Goal: Find contact information: Find contact information

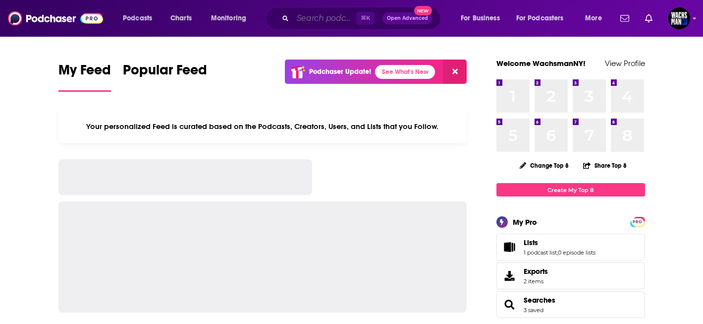
click at [314, 14] on input "Search podcasts, credits, & more..." at bounding box center [324, 18] width 63 height 16
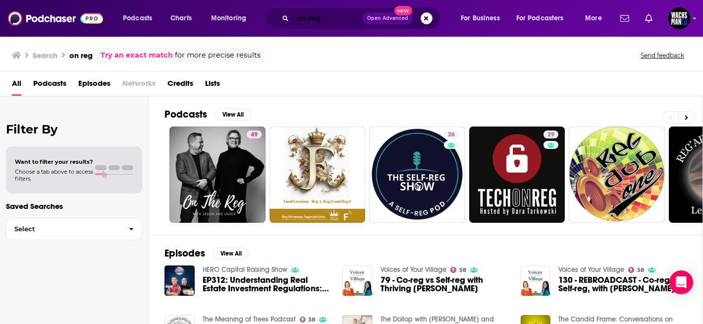
click at [320, 23] on input "on reg" at bounding box center [328, 18] width 70 height 16
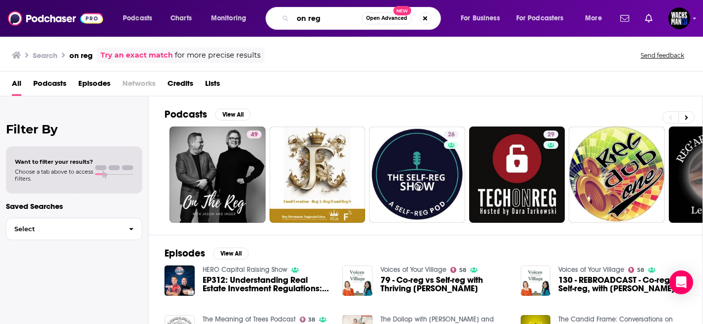
click at [320, 23] on input "on reg" at bounding box center [327, 18] width 69 height 16
paste input "Dechert “On Reg” (Regulatory Focus)"
type input "Dechert “On Reg” (Regulatory Focus)"
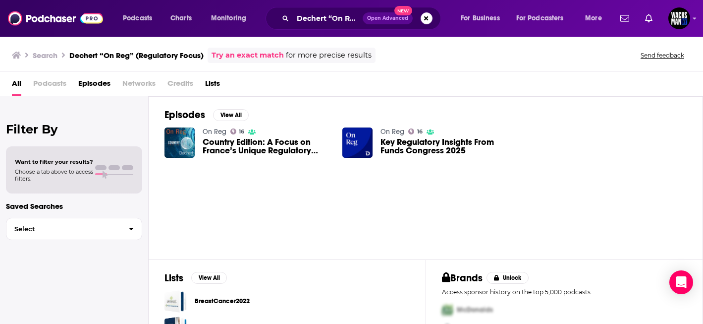
click at [382, 132] on link "On Reg" at bounding box center [393, 131] width 24 height 8
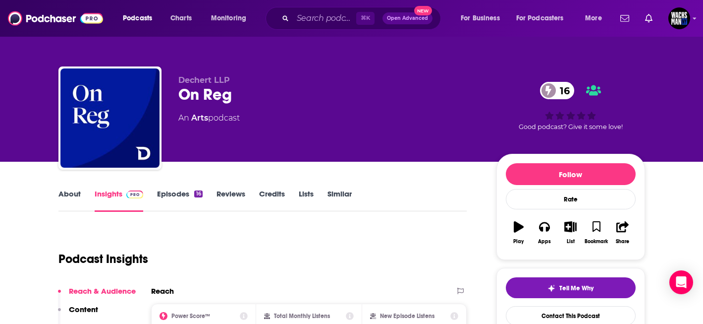
click at [70, 200] on link "About" at bounding box center [69, 200] width 22 height 23
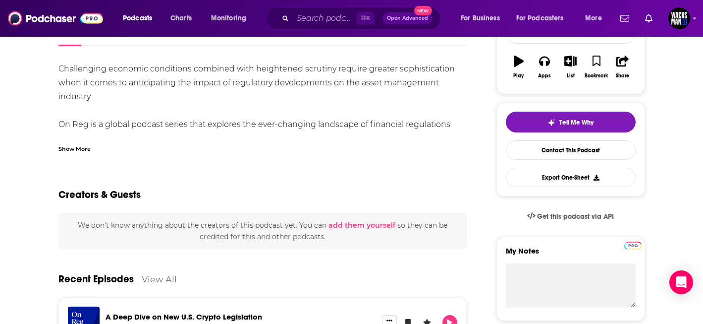
scroll to position [97, 0]
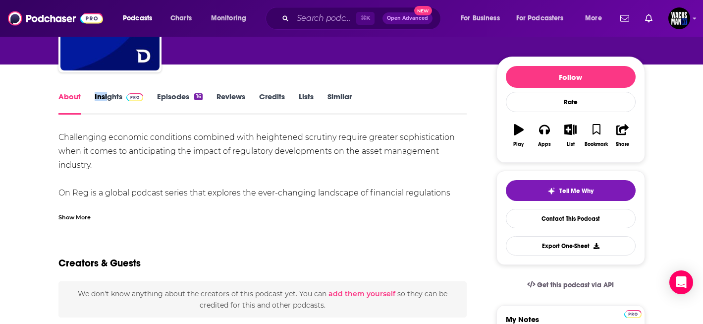
click at [107, 92] on div "About Insights Episodes 16 Reviews Credits Lists Similar" at bounding box center [262, 102] width 409 height 24
click at [122, 98] on span at bounding box center [132, 96] width 21 height 9
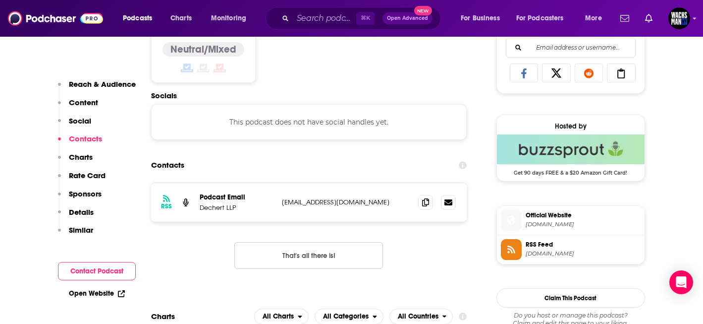
scroll to position [648, 0]
click at [425, 202] on icon at bounding box center [425, 201] width 7 height 8
click at [430, 202] on span at bounding box center [425, 201] width 15 height 15
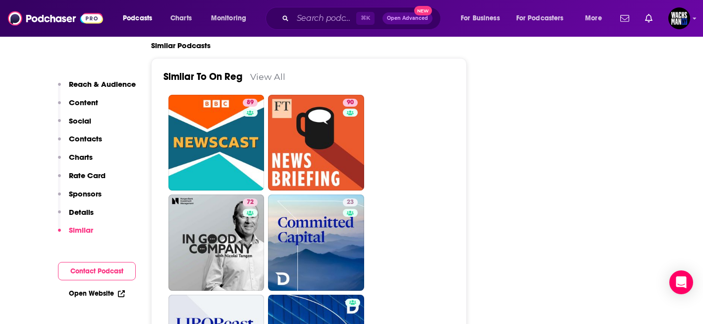
scroll to position [1491, 0]
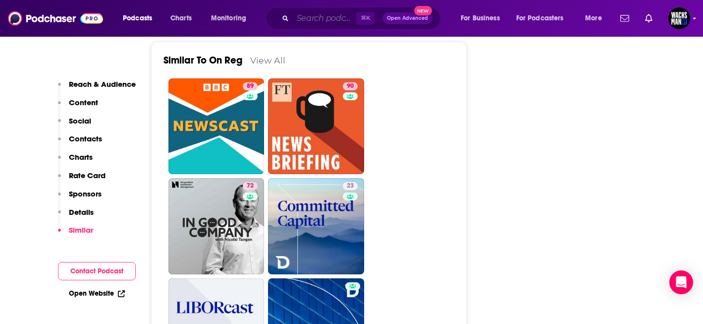
click at [317, 19] on input "Search podcasts, credits, & more..." at bounding box center [324, 18] width 63 height 16
paste input "POTUS Mornings with [PERSON_NAME]"
type input "POTUS Mornings with [PERSON_NAME]"
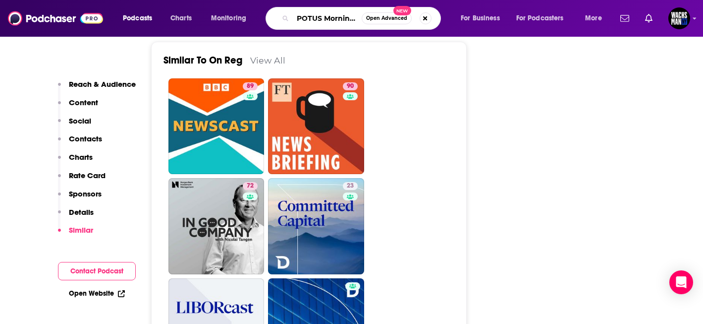
scroll to position [0, 61]
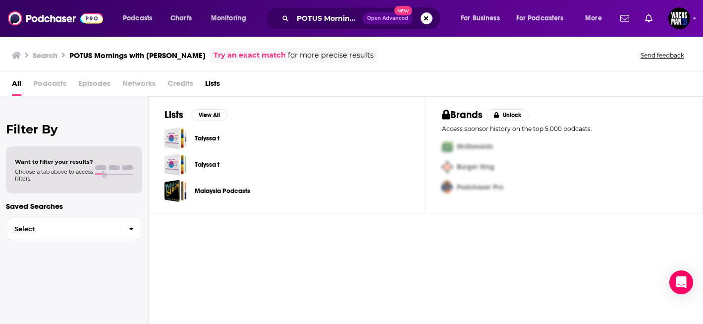
click at [321, 26] on div "POTUS Mornings with [PERSON_NAME] Open Advanced New" at bounding box center [353, 18] width 175 height 23
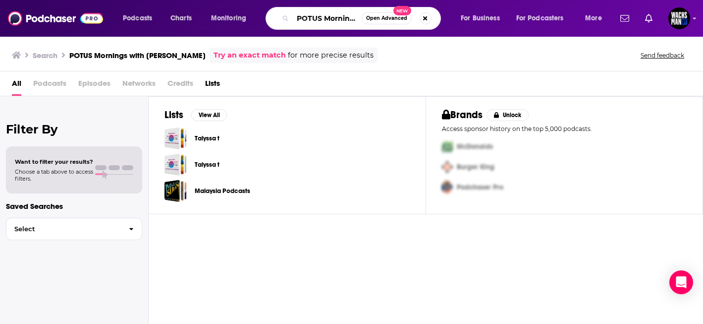
click at [315, 20] on input "POTUS Mornings with [PERSON_NAME]" at bounding box center [327, 18] width 69 height 16
paste input "What is Money"
type input "What is Money"
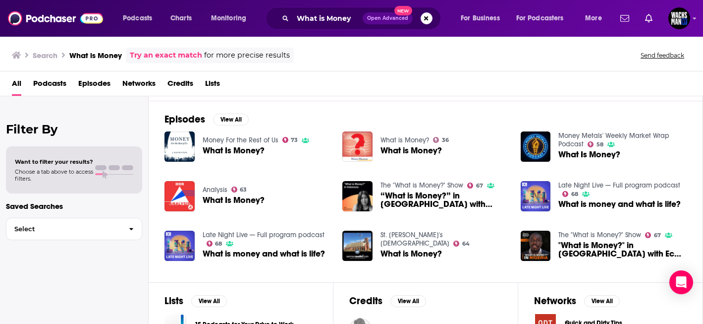
scroll to position [43, 0]
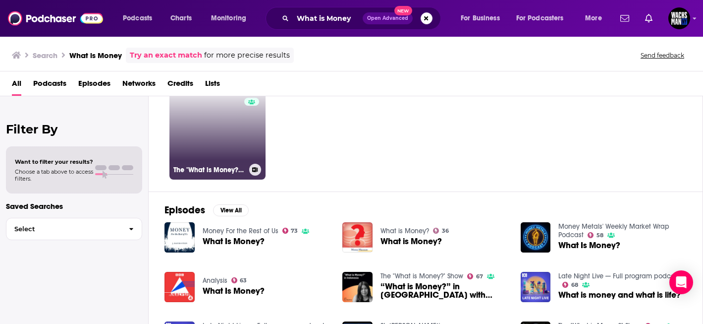
click at [252, 145] on div "67" at bounding box center [252, 125] width 17 height 76
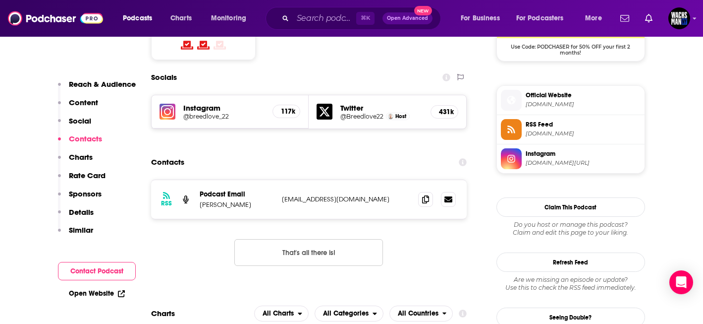
scroll to position [853, 0]
click at [424, 194] on icon at bounding box center [425, 198] width 7 height 8
drag, startPoint x: 257, startPoint y: 154, endPoint x: 197, endPoint y: 155, distance: 59.5
click at [197, 179] on div "RSS Podcast Email [PERSON_NAME] [EMAIL_ADDRESS][DOMAIN_NAME] [EMAIL_ADDRESS][DO…" at bounding box center [309, 198] width 316 height 39
copy p "[PERSON_NAME]"
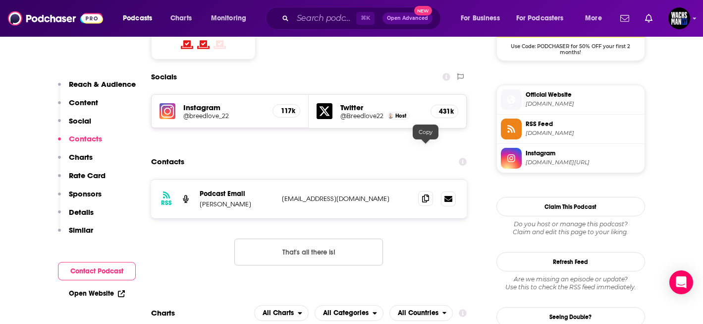
click at [421, 191] on span at bounding box center [425, 198] width 15 height 15
click at [331, 22] on input "Search podcasts, credits, & more..." at bounding box center [324, 18] width 63 height 16
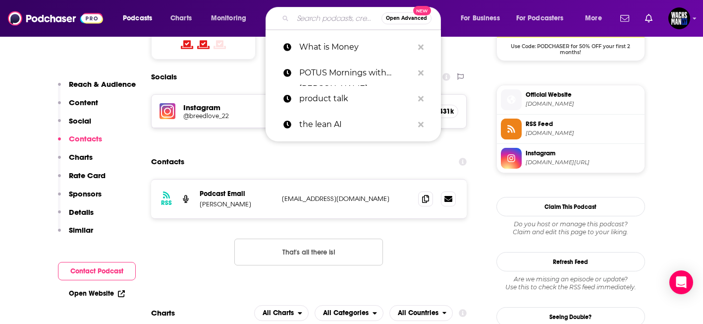
paste input "Discover Crypto"
type input "Discover Crypto"
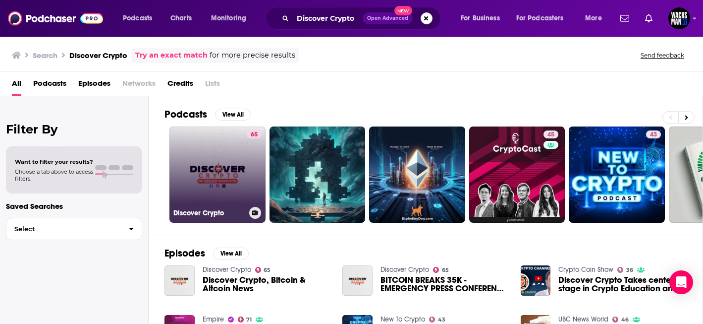
click at [203, 165] on link "65 Discover Crypto" at bounding box center [217, 174] width 96 height 96
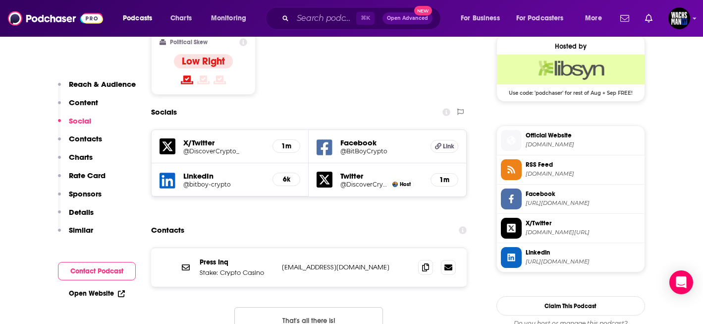
scroll to position [826, 0]
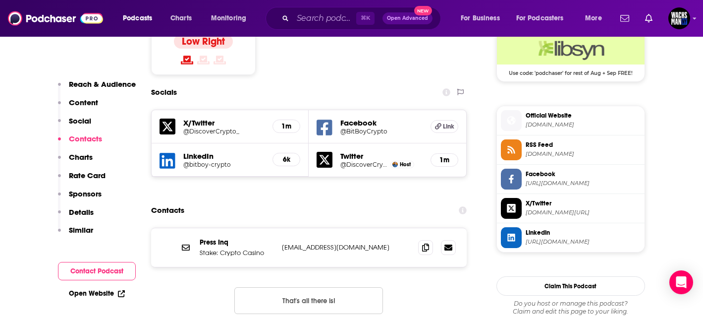
click at [535, 203] on span "X/Twitter" at bounding box center [583, 203] width 115 height 9
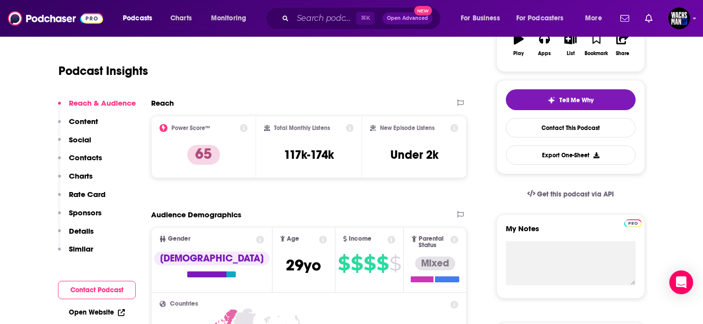
scroll to position [0, 0]
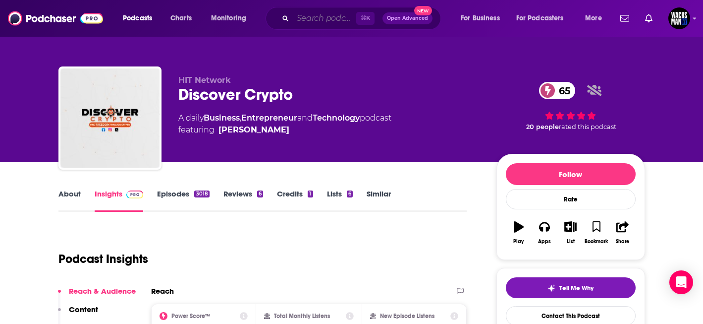
click at [324, 19] on input "Search podcasts, credits, & more..." at bounding box center [324, 18] width 63 height 16
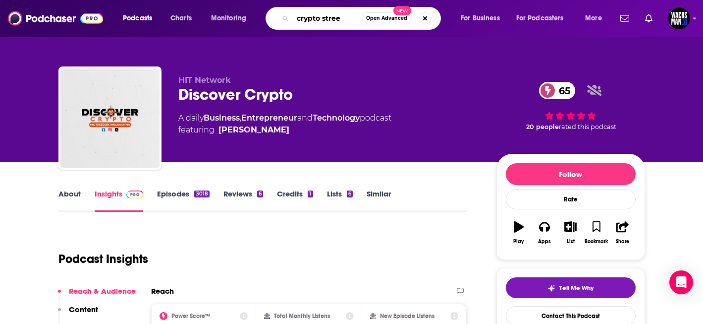
type input "[GEOGRAPHIC_DATA]"
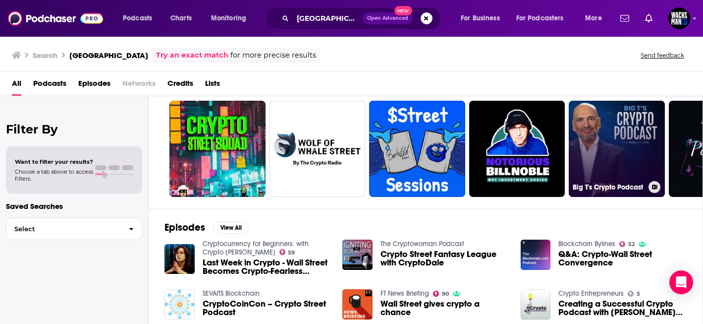
scroll to position [23, 0]
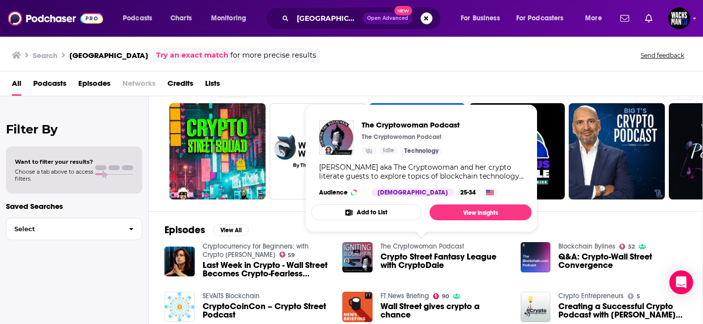
click at [391, 245] on link "The Cryptowoman Podcast" at bounding box center [423, 246] width 84 height 8
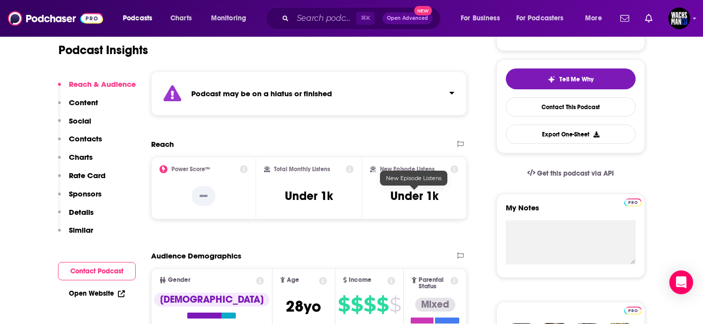
scroll to position [230, 0]
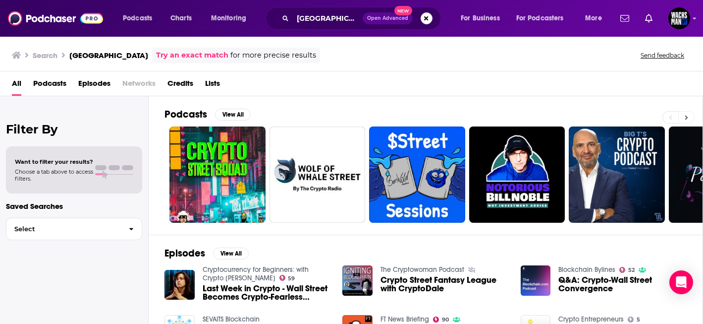
click at [690, 119] on button at bounding box center [686, 117] width 16 height 12
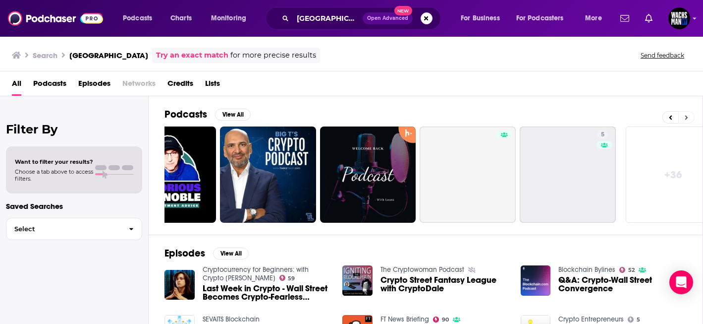
scroll to position [0, 372]
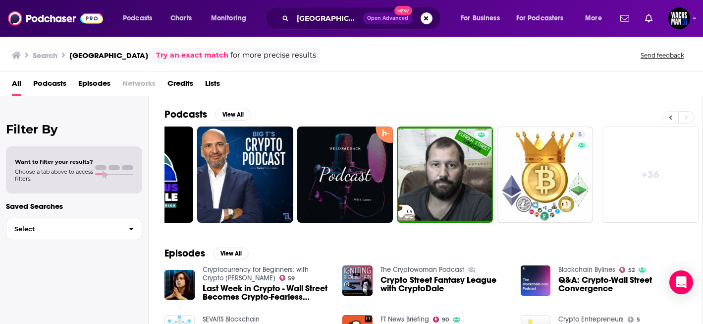
click at [671, 114] on icon at bounding box center [670, 117] width 3 height 7
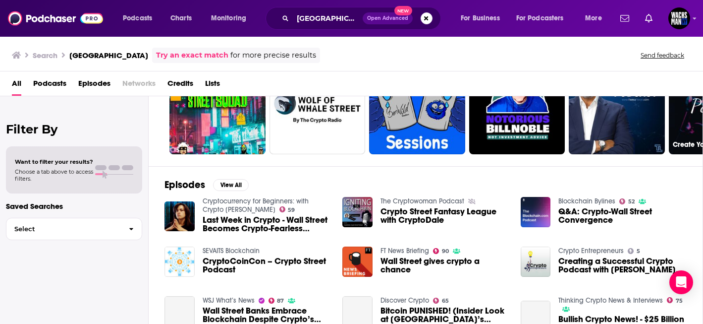
scroll to position [89, 0]
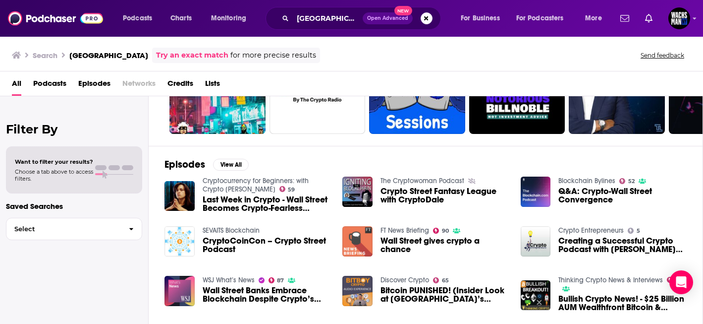
click at [370, 246] on img "Wall Street gives crypto a chance" at bounding box center [357, 241] width 30 height 30
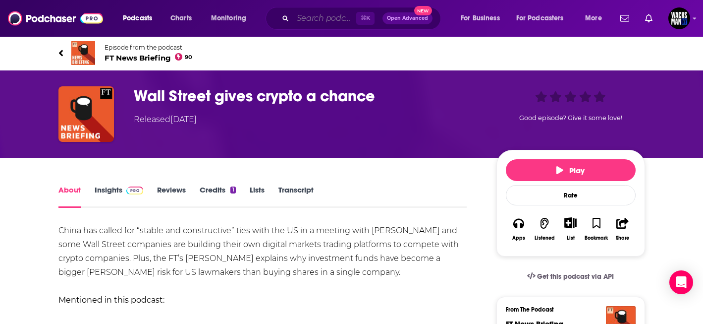
click at [330, 23] on input "Search podcasts, credits, & more..." at bounding box center [324, 18] width 63 height 16
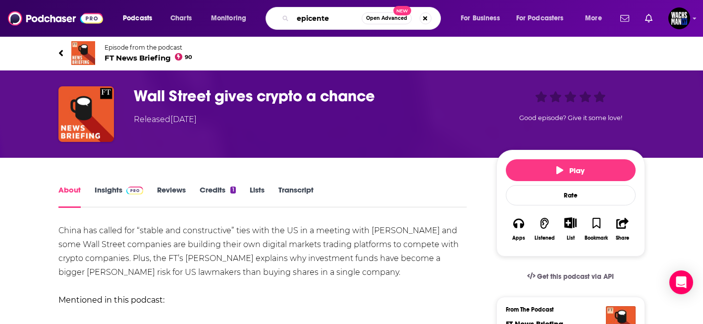
type input "epicenter"
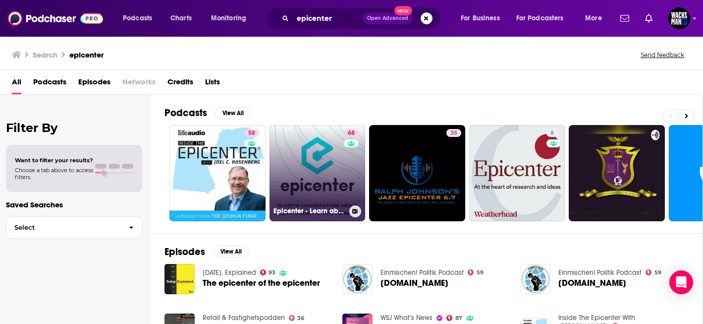
click at [304, 158] on link "68 Epicenter - Learn about Crypto, Blockchain, Ethereum, Bitcoin and Distribute…" at bounding box center [318, 173] width 96 height 96
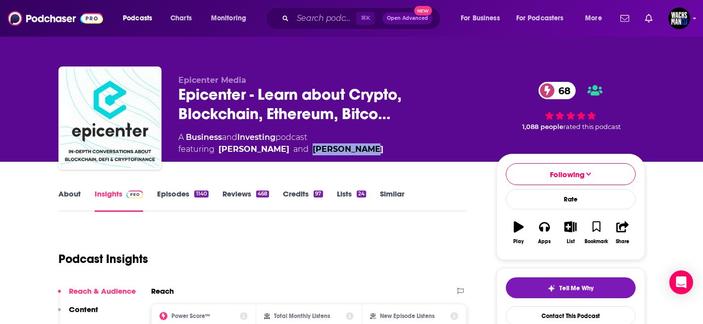
drag, startPoint x: 372, startPoint y: 155, endPoint x: 309, endPoint y: 152, distance: 63.0
click at [309, 152] on div "A Business and Investing podcast featuring [PERSON_NAME] and [PERSON_NAME]" at bounding box center [329, 143] width 302 height 24
copy link "[PERSON_NAME]"
click at [302, 16] on input "Search podcasts, credits, & more..." at bounding box center [324, 18] width 63 height 16
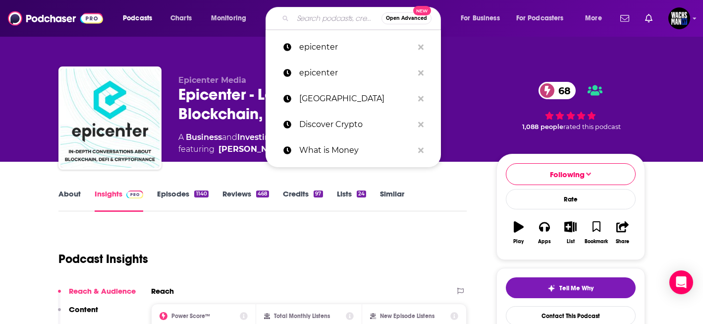
paste input "Forward Guidance"
type input "Forward Guidance"
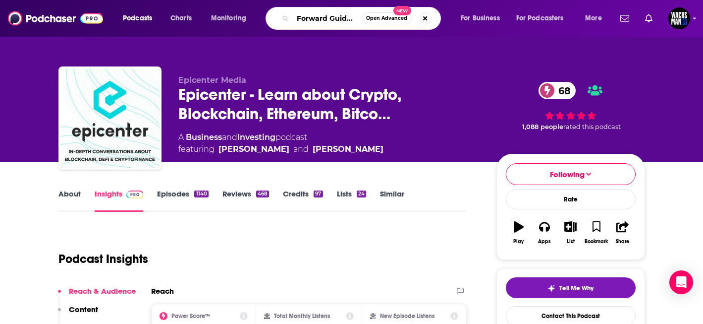
scroll to position [0, 7]
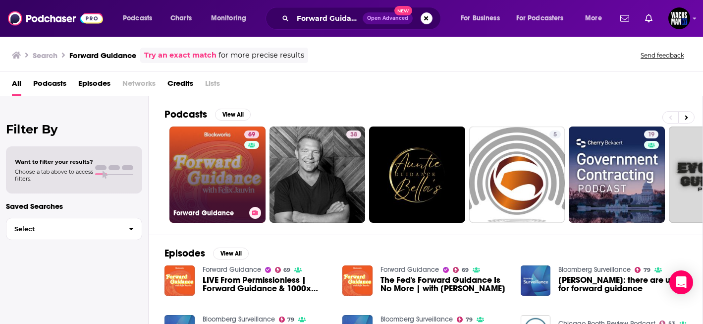
click at [210, 176] on link "69 Forward Guidance" at bounding box center [217, 174] width 96 height 96
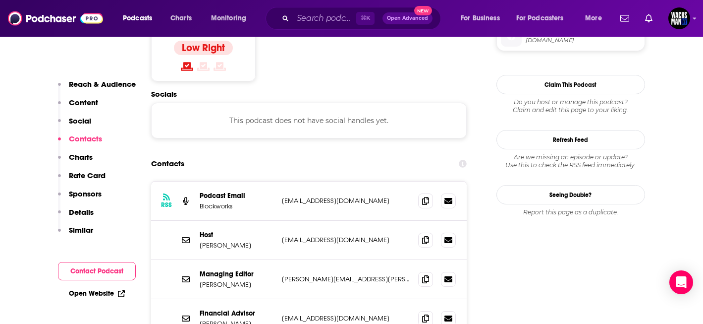
scroll to position [882, 0]
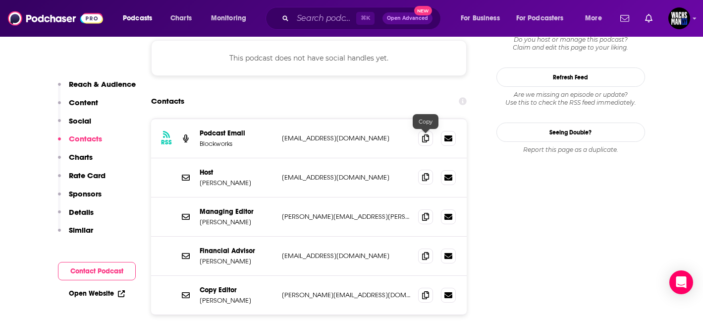
click at [425, 173] on icon at bounding box center [425, 177] width 7 height 8
